Goal: Task Accomplishment & Management: Manage account settings

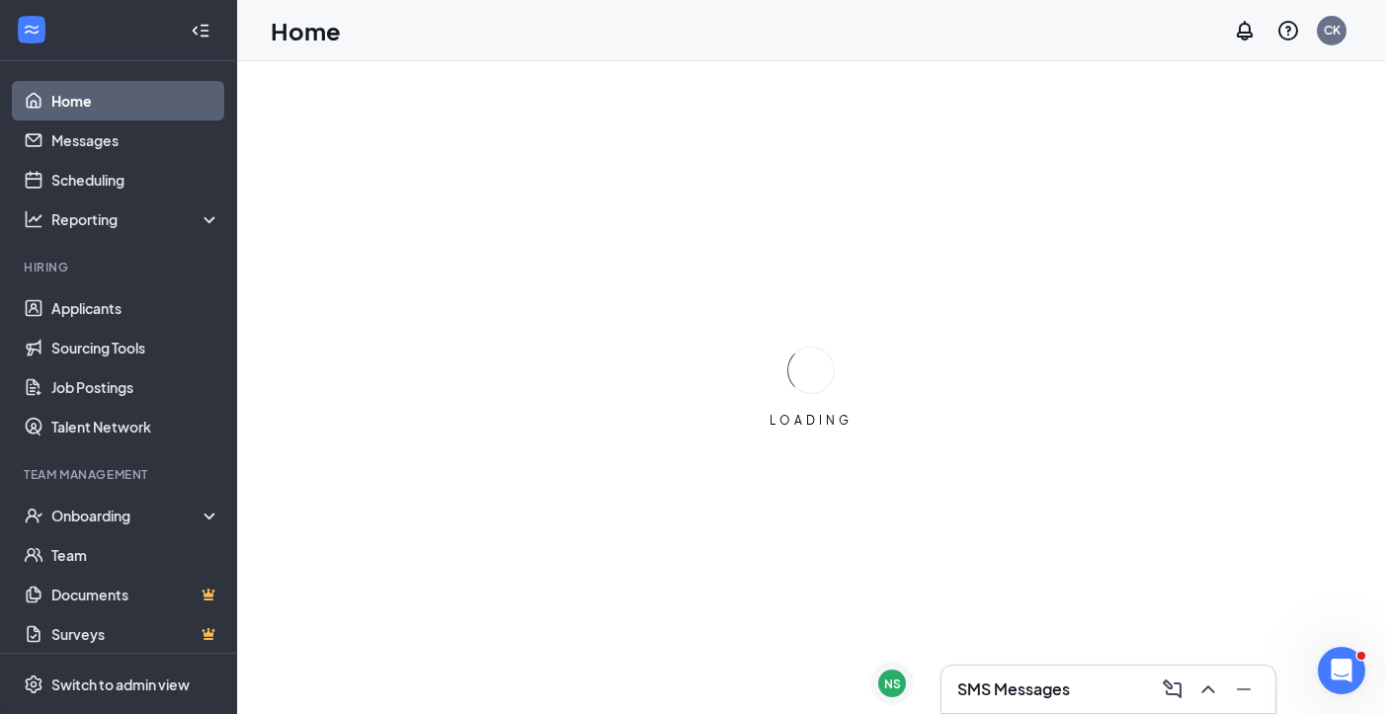
click at [1009, 691] on h3 "SMS Messages" at bounding box center [1013, 690] width 113 height 22
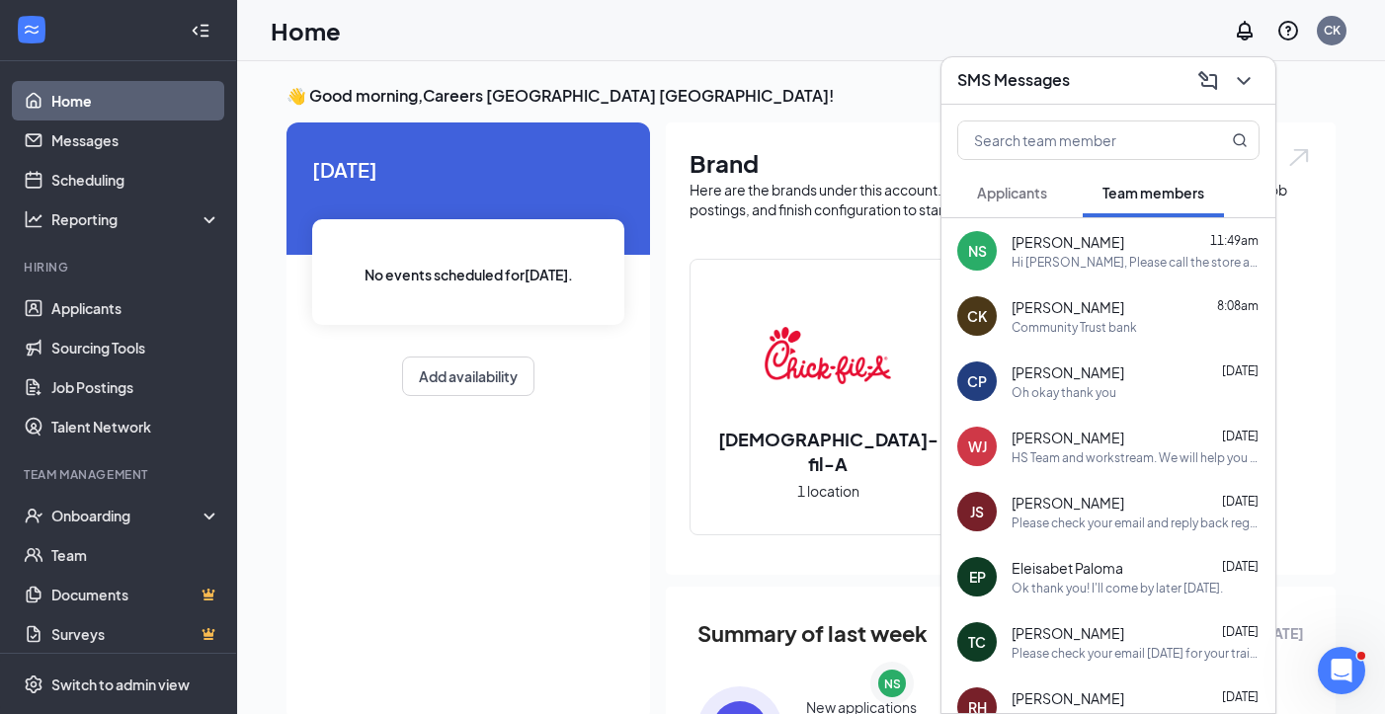
click at [1127, 262] on div "Hi [PERSON_NAME], Please call the store at [PHONE_NUMBER] as soon as possible. …" at bounding box center [1135, 262] width 248 height 17
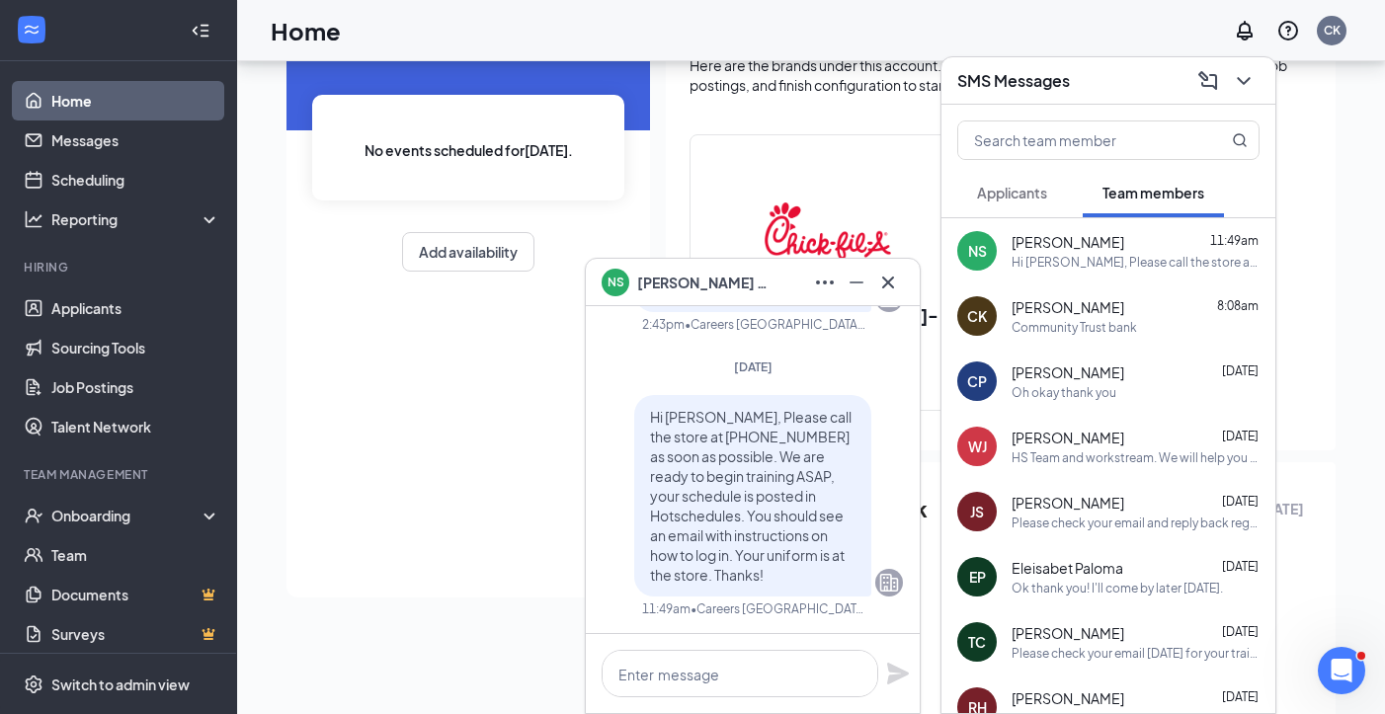
scroll to position [133, 0]
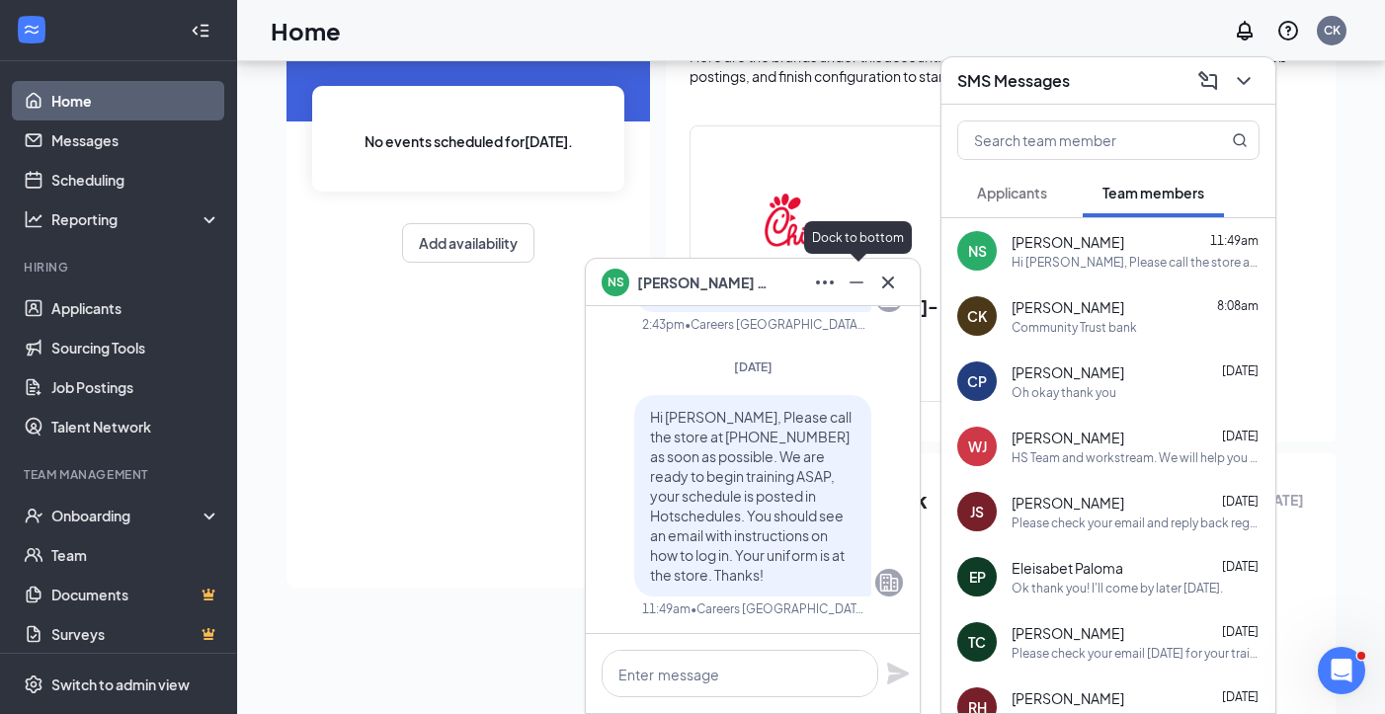
click at [863, 282] on icon "Minimize" at bounding box center [856, 283] width 24 height 24
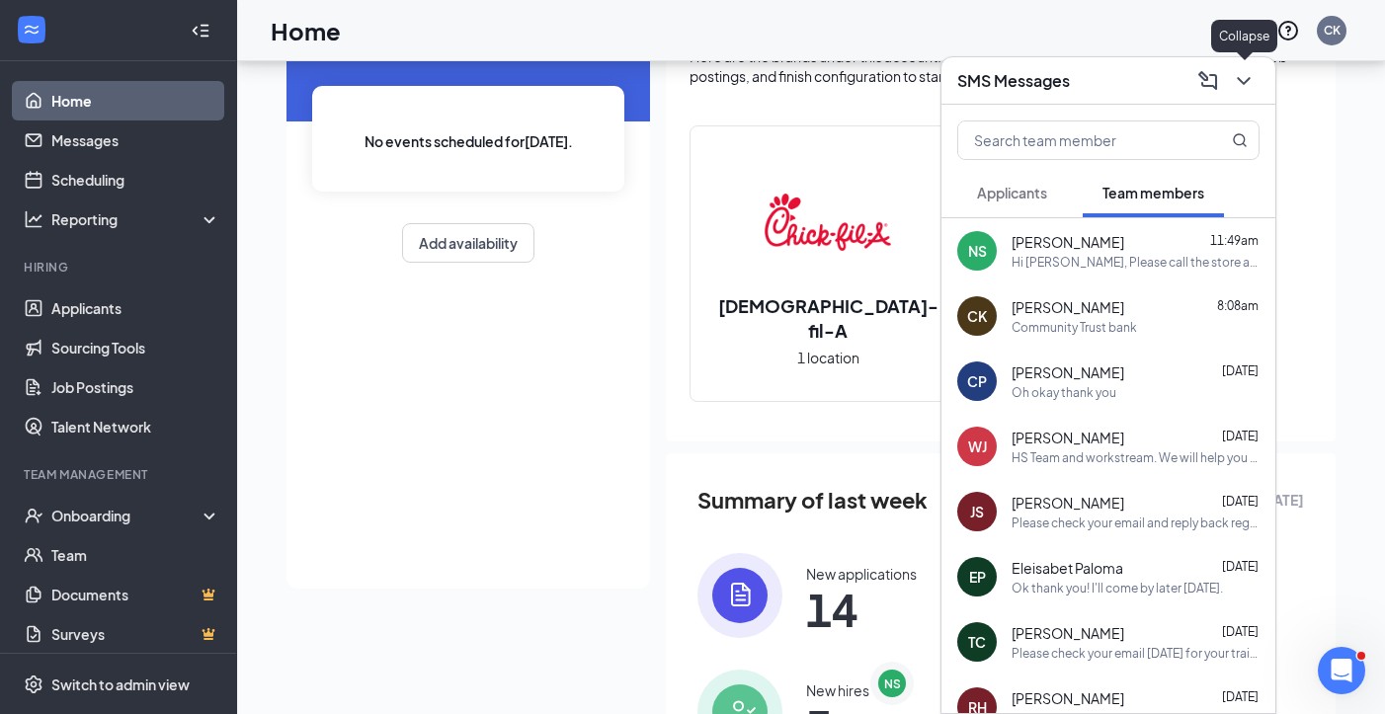
click at [1245, 82] on icon "ChevronDown" at bounding box center [1243, 81] width 13 height 8
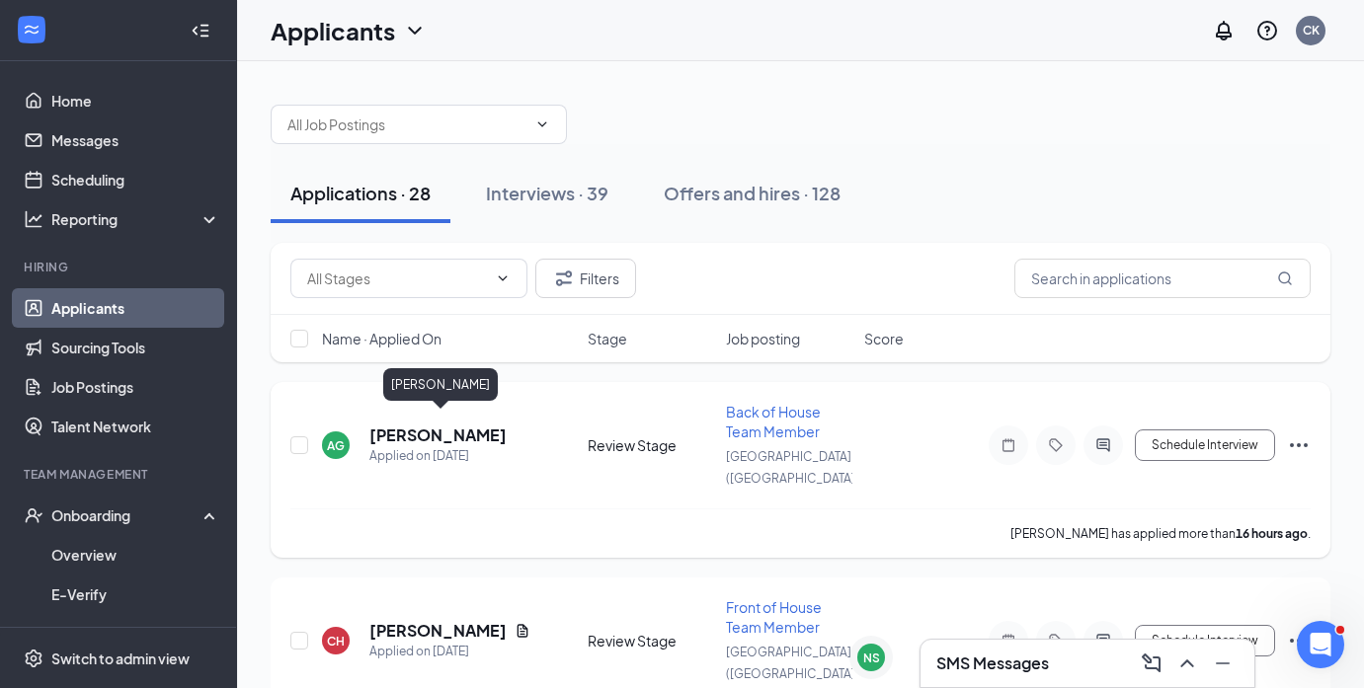
click at [486, 427] on h5 "[PERSON_NAME]" at bounding box center [437, 436] width 137 height 22
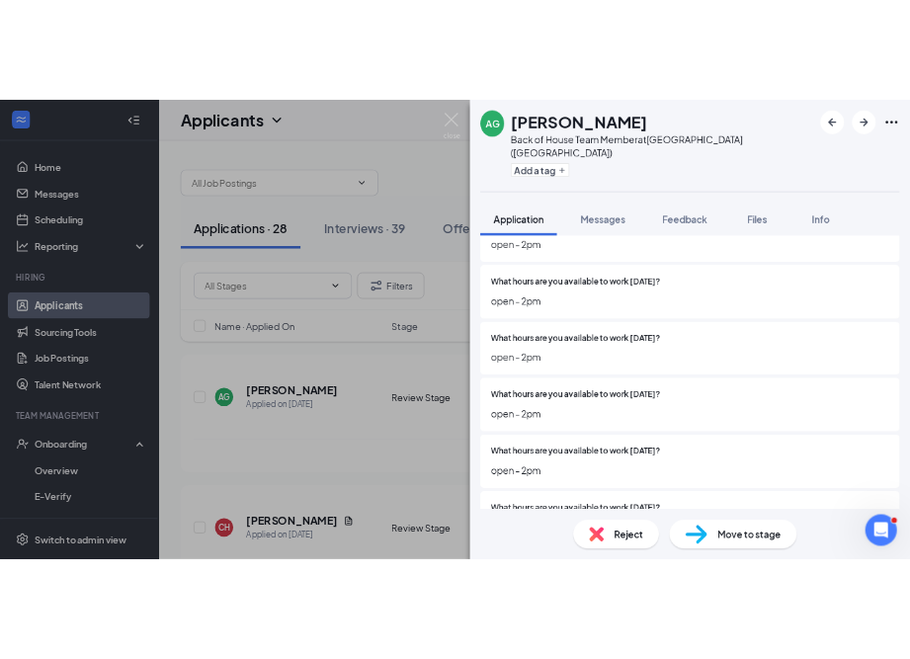
scroll to position [2157, 0]
